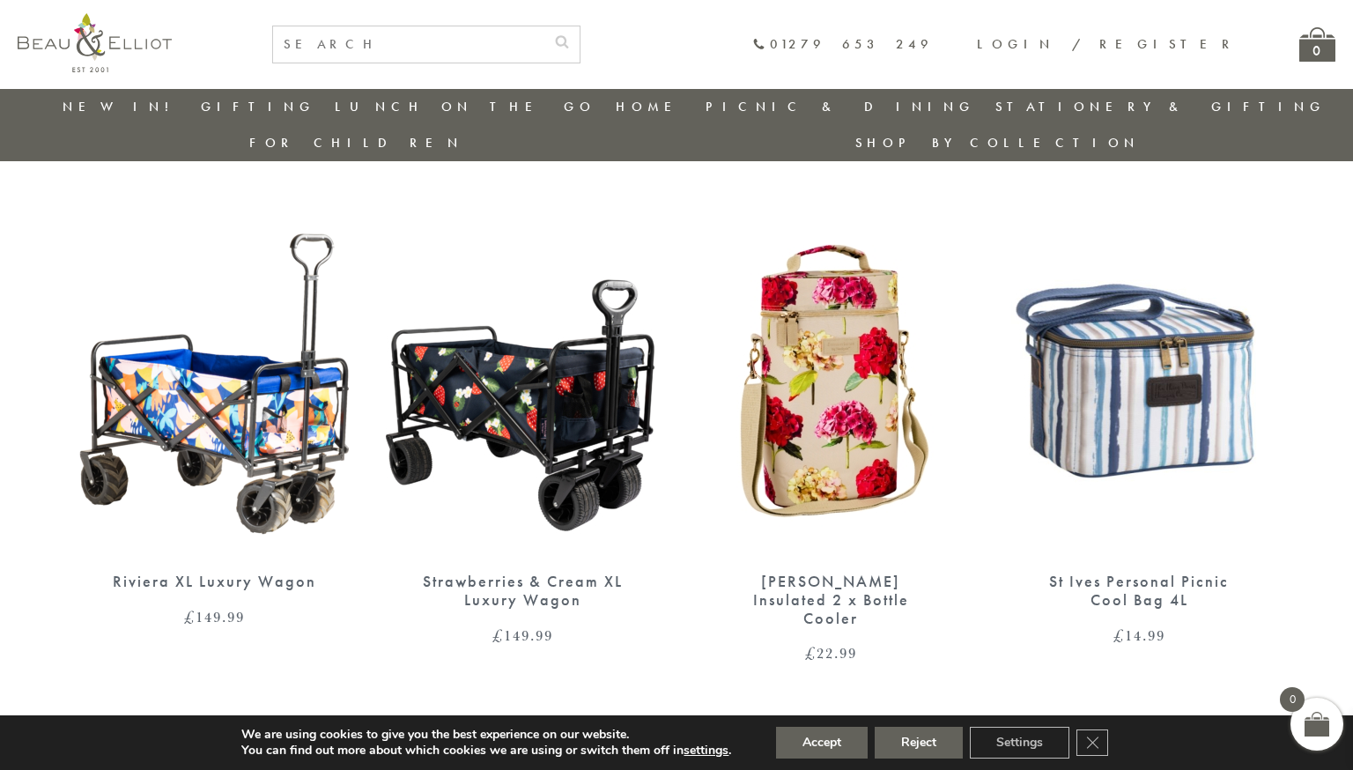
scroll to position [613, 0]
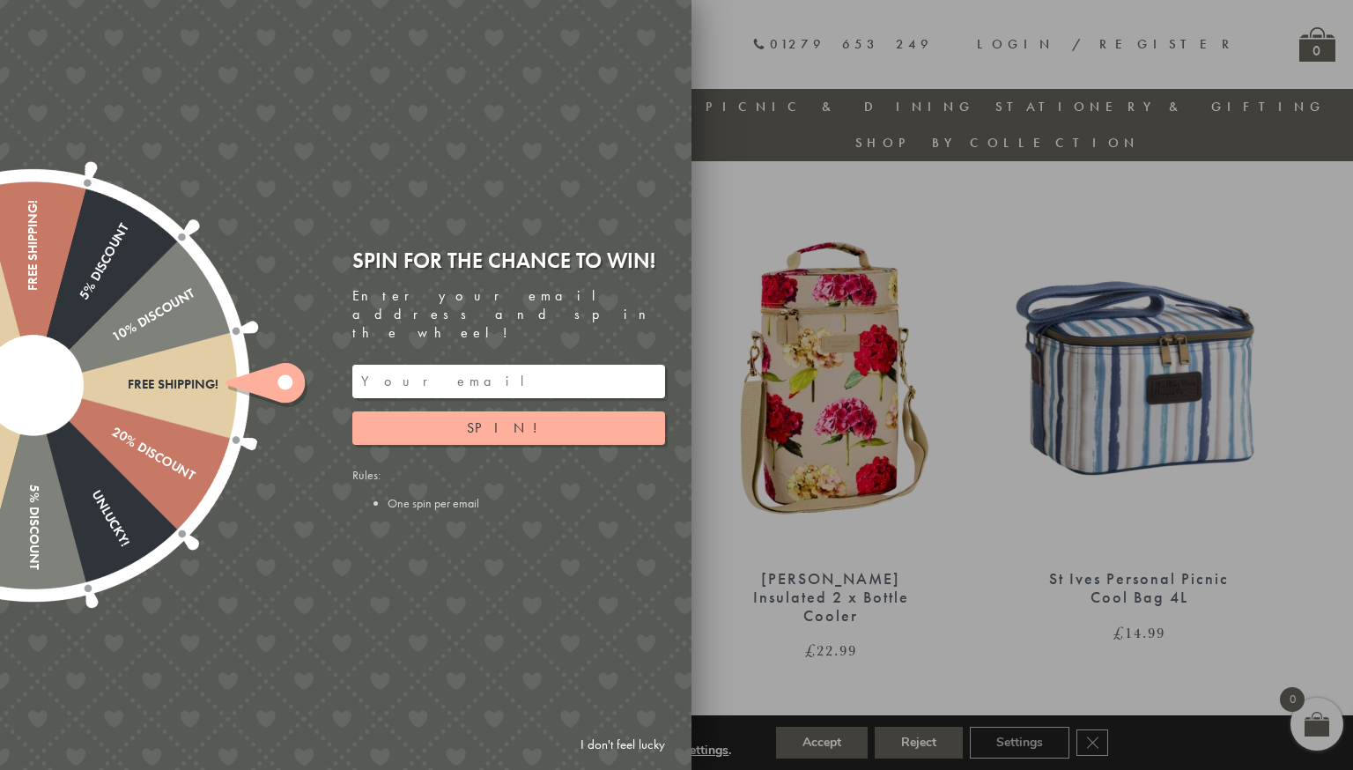
click at [769, 663] on div at bounding box center [676, 385] width 1353 height 770
click at [715, 550] on div at bounding box center [676, 385] width 1353 height 770
click at [614, 739] on link "I don't feel lucky" at bounding box center [623, 744] width 102 height 33
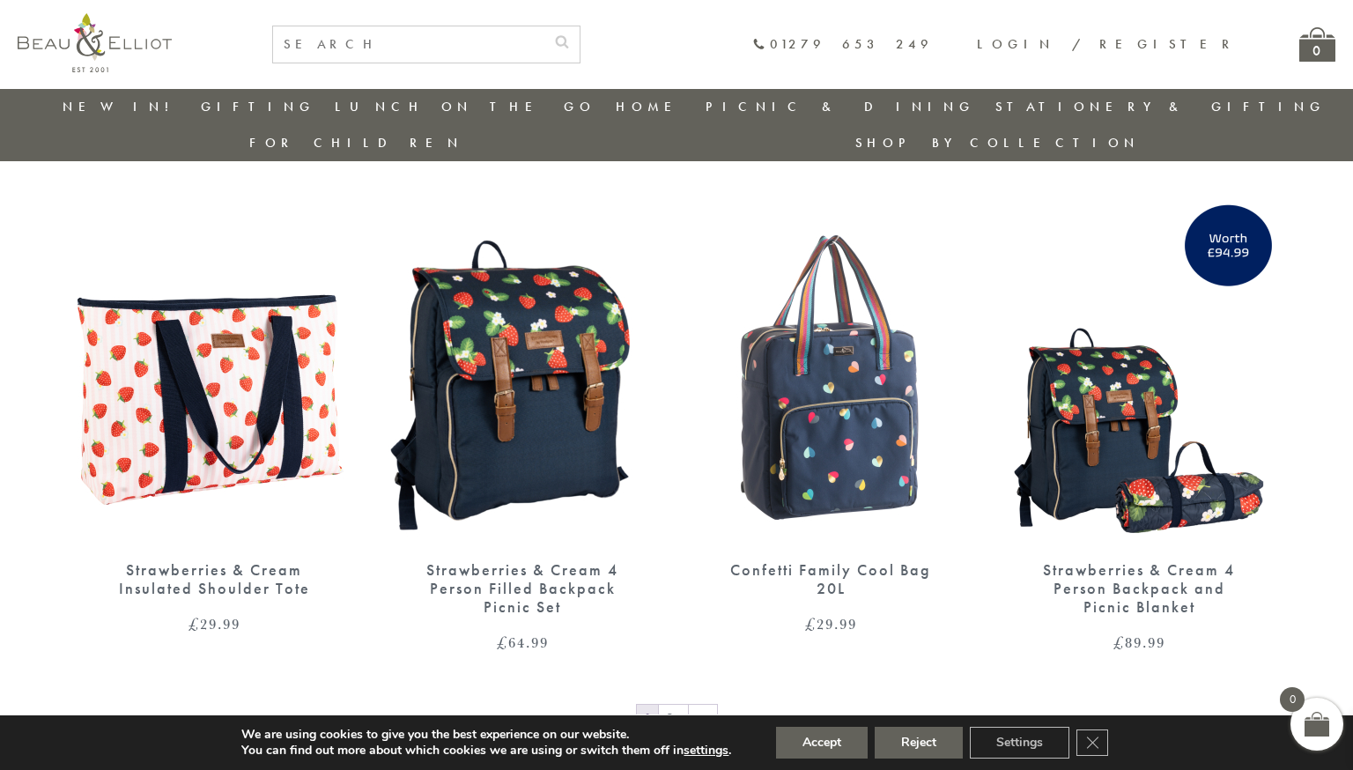
scroll to position [2720, 0]
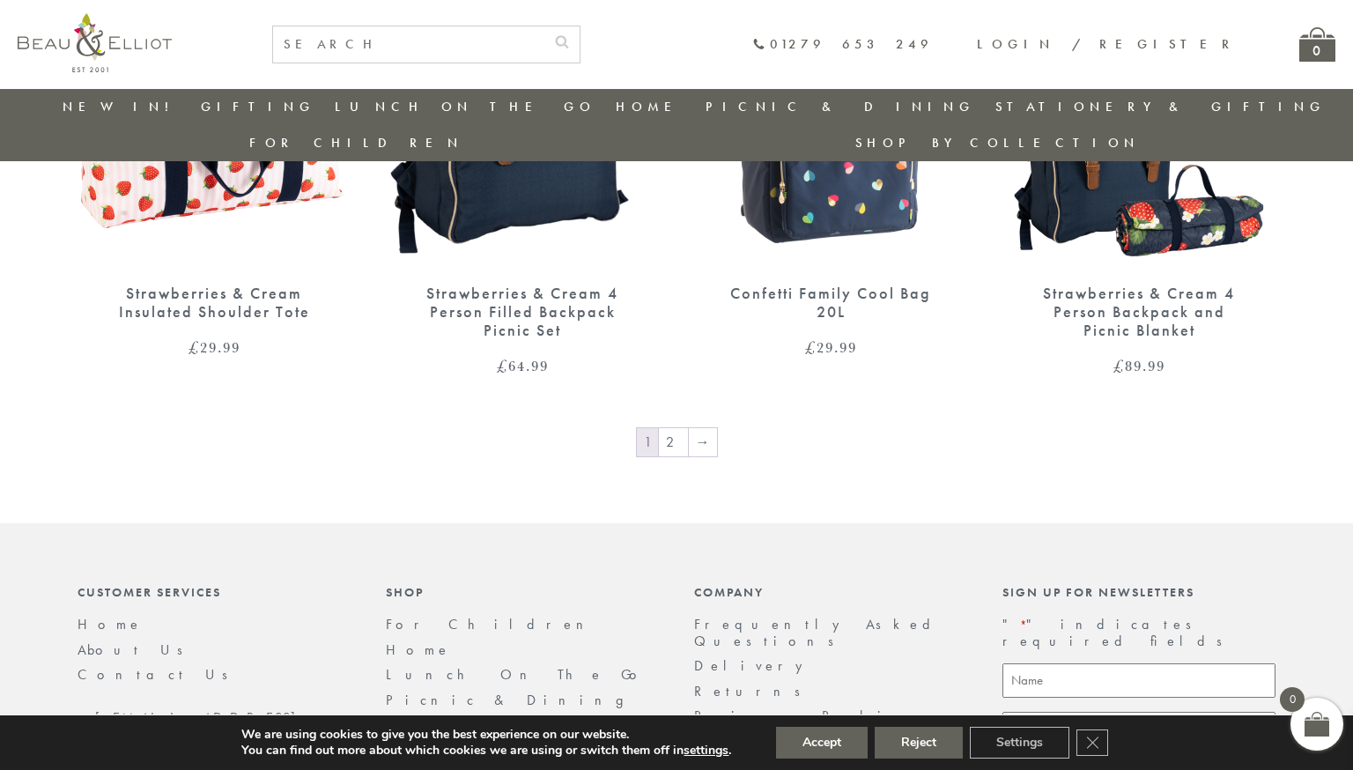
scroll to position [2996, 0]
click at [705, 427] on link "→" at bounding box center [703, 441] width 28 height 28
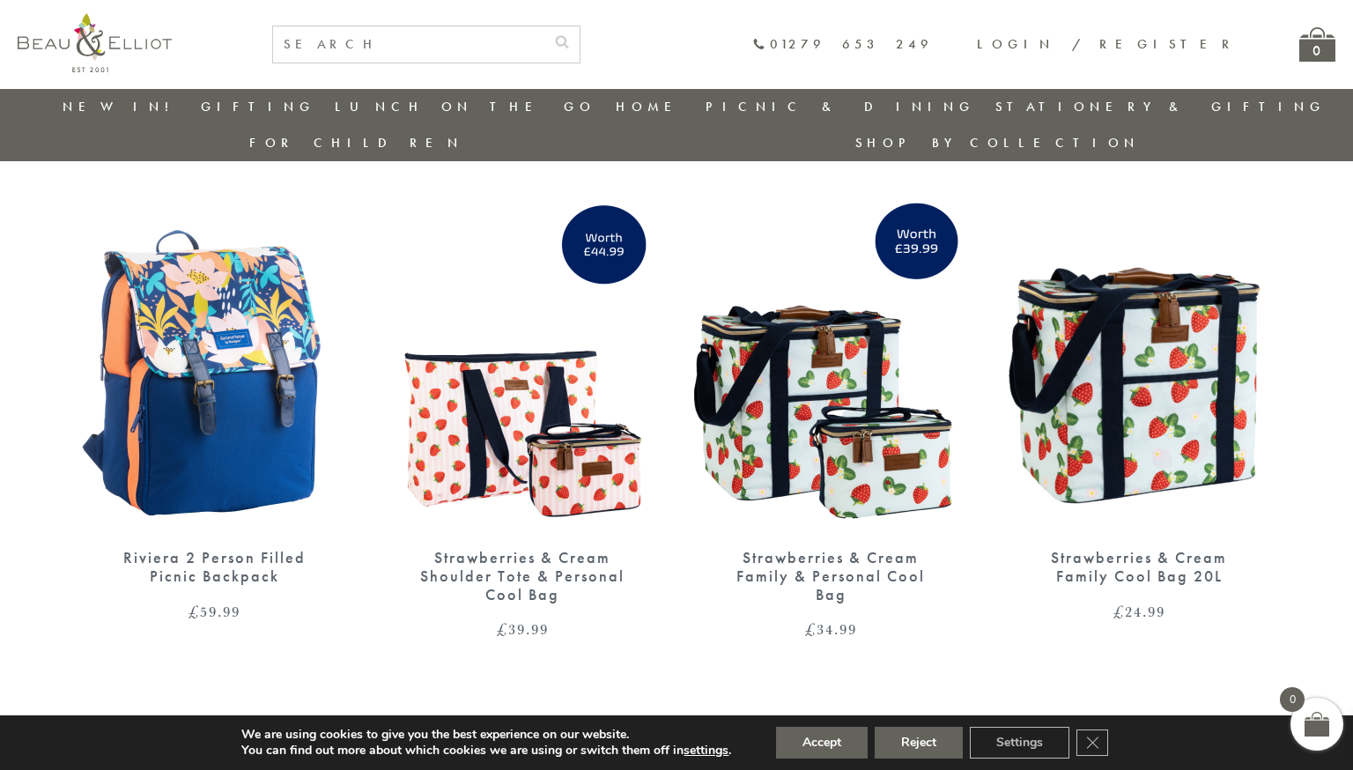
scroll to position [636, 0]
